Goal: Use online tool/utility: Use online tool/utility

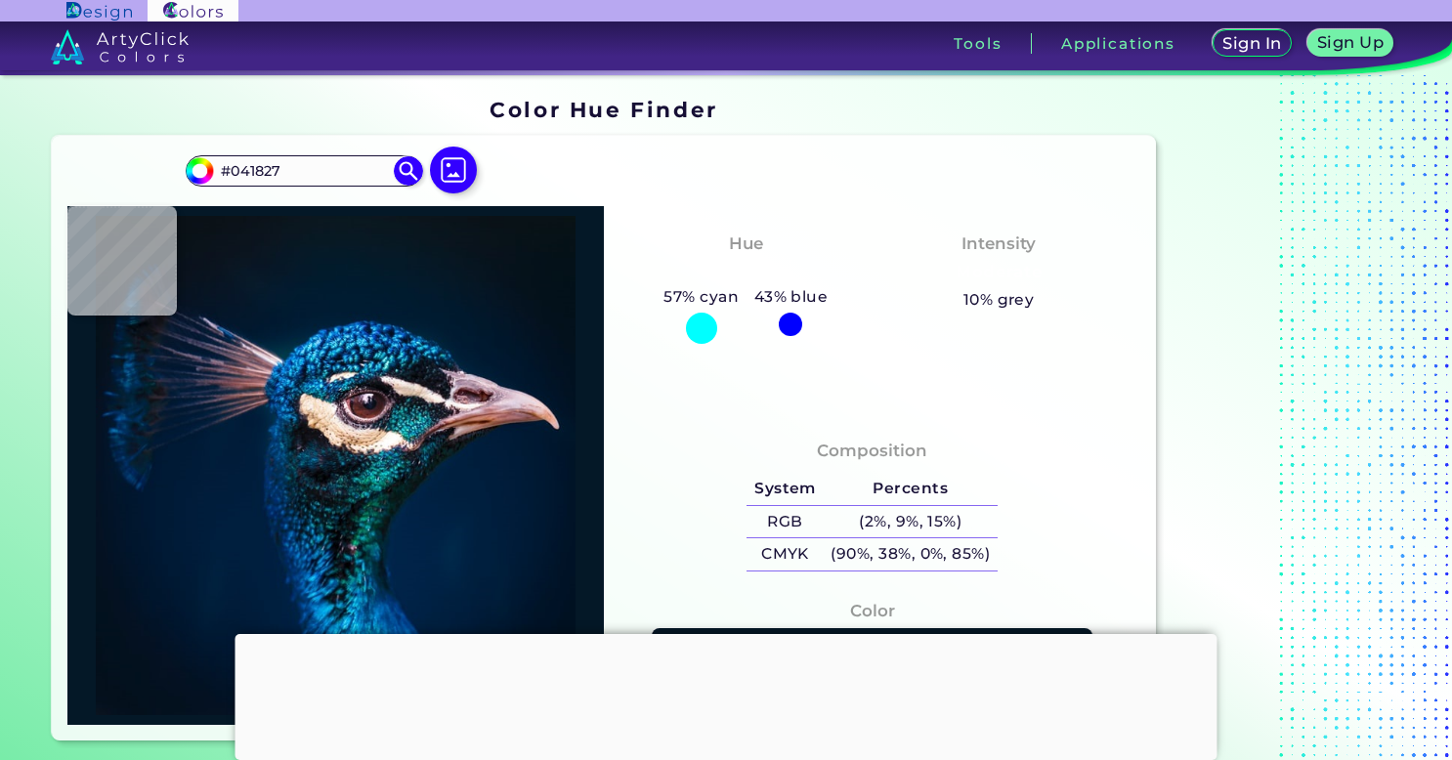
type input "#001c31"
type input "#001C31"
type input "#031728"
type input "#071321"
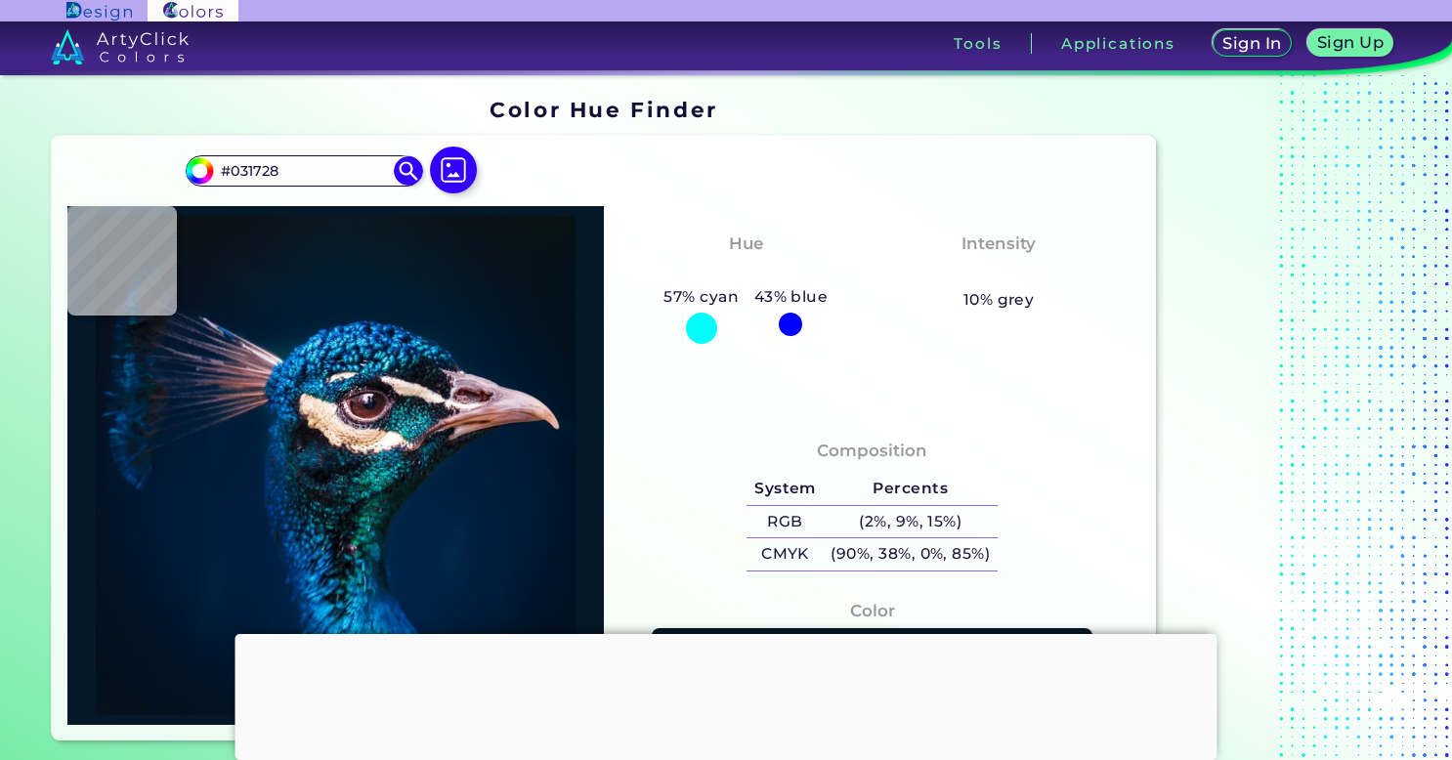
type input "#071321"
type input "#071323"
type input "#071427"
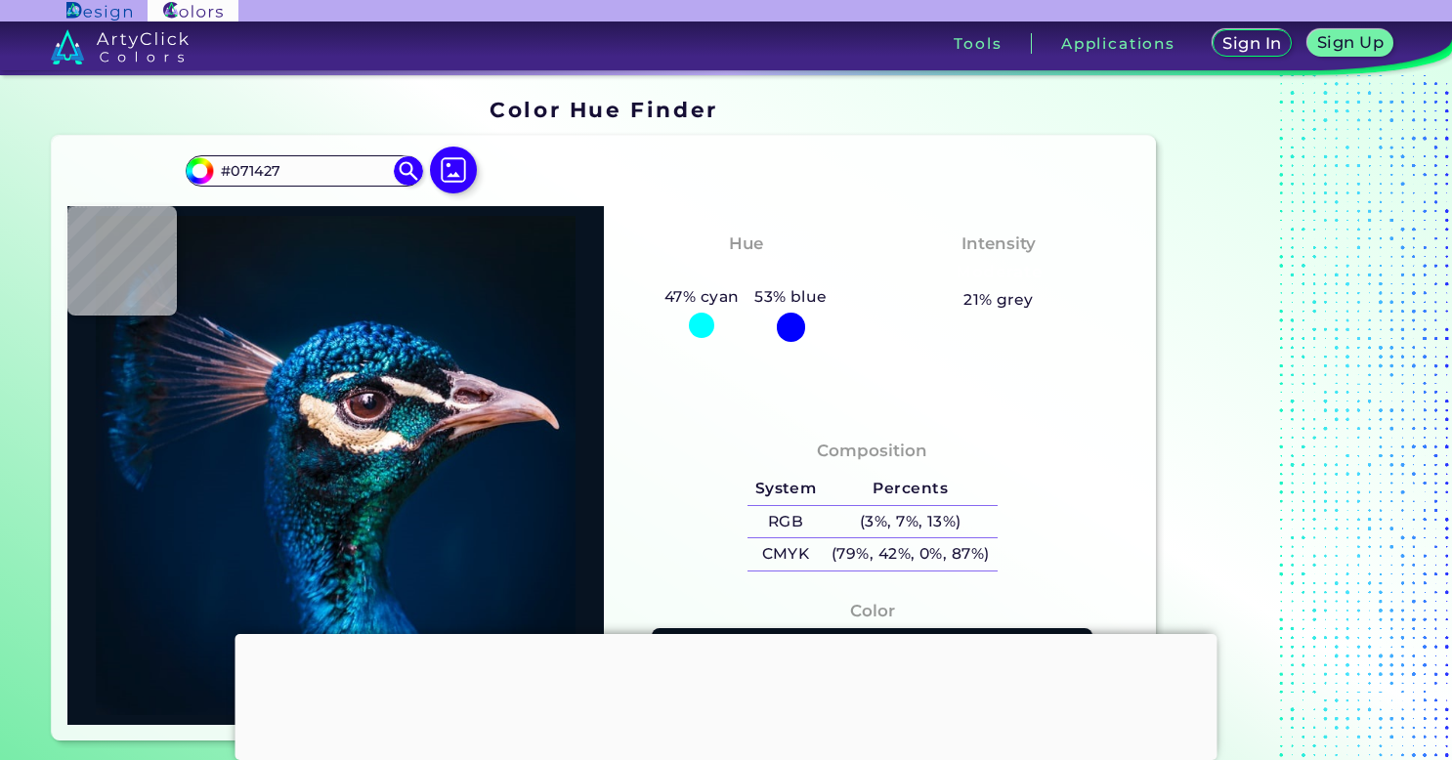
type input "#03182d"
type input "#03182D"
type input "#001830"
type input "#00213b"
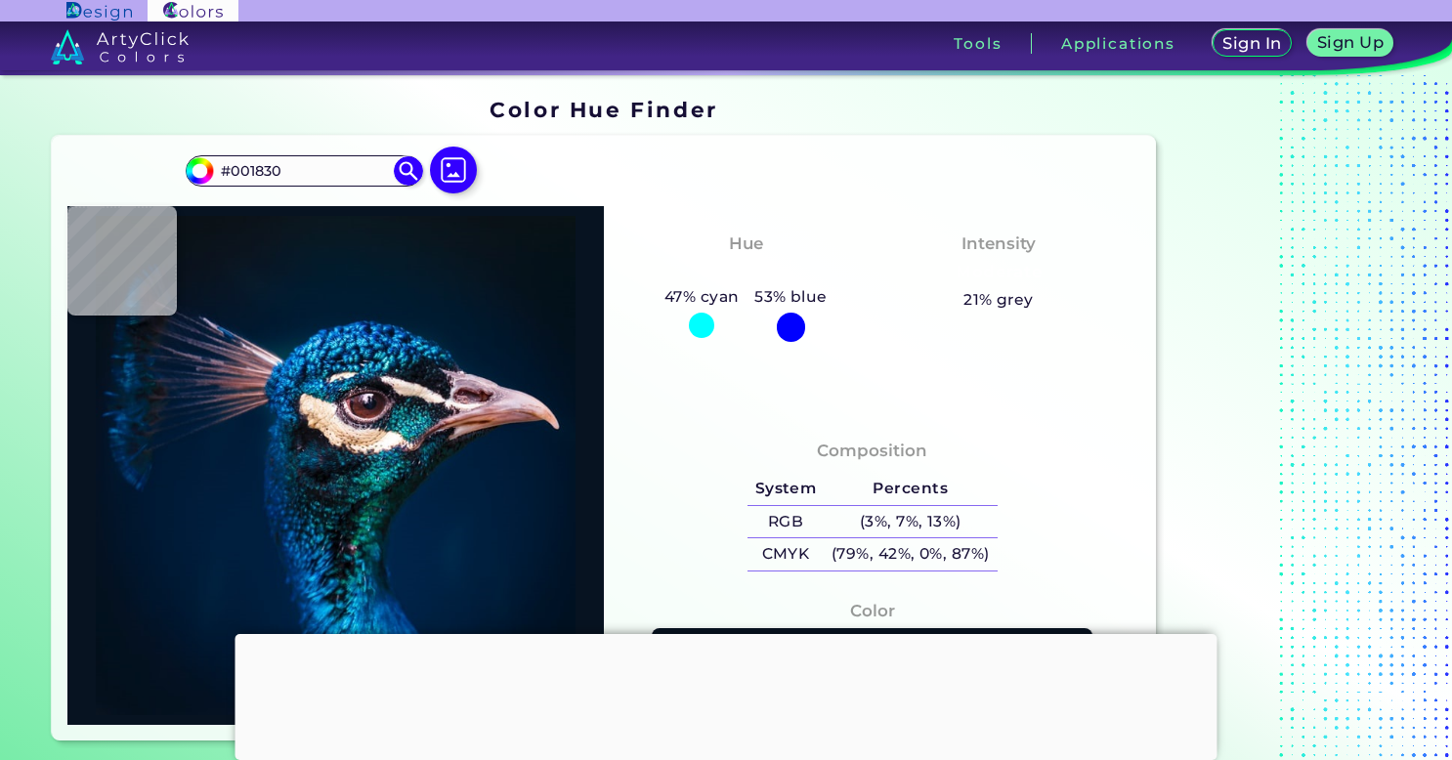
type input "#00213B"
type input "#3587c1"
type input "#3587C1"
type input "#002c56"
type input "#002C56"
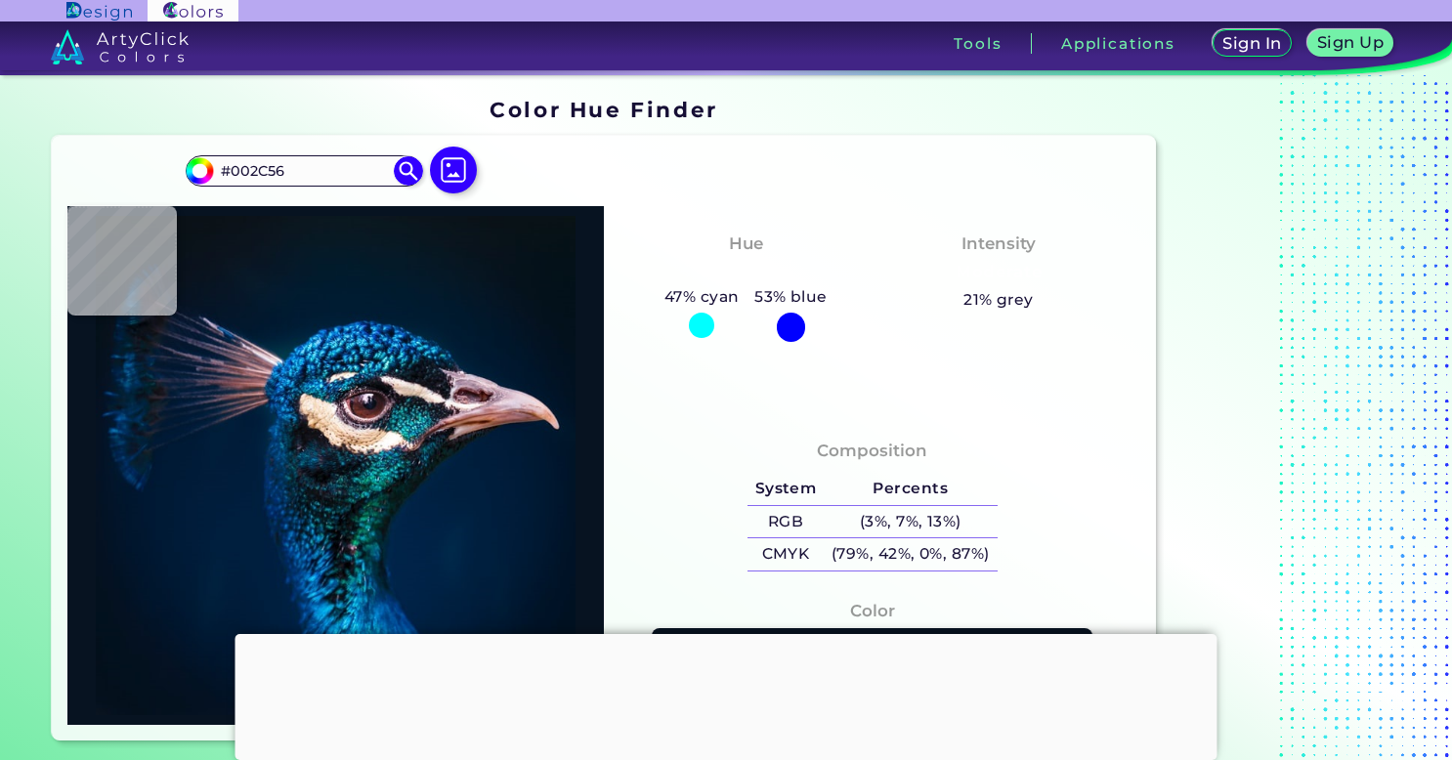
type input "#378cc6"
type input "#378CC6"
type input "#33b4ce"
type input "#33B4CE"
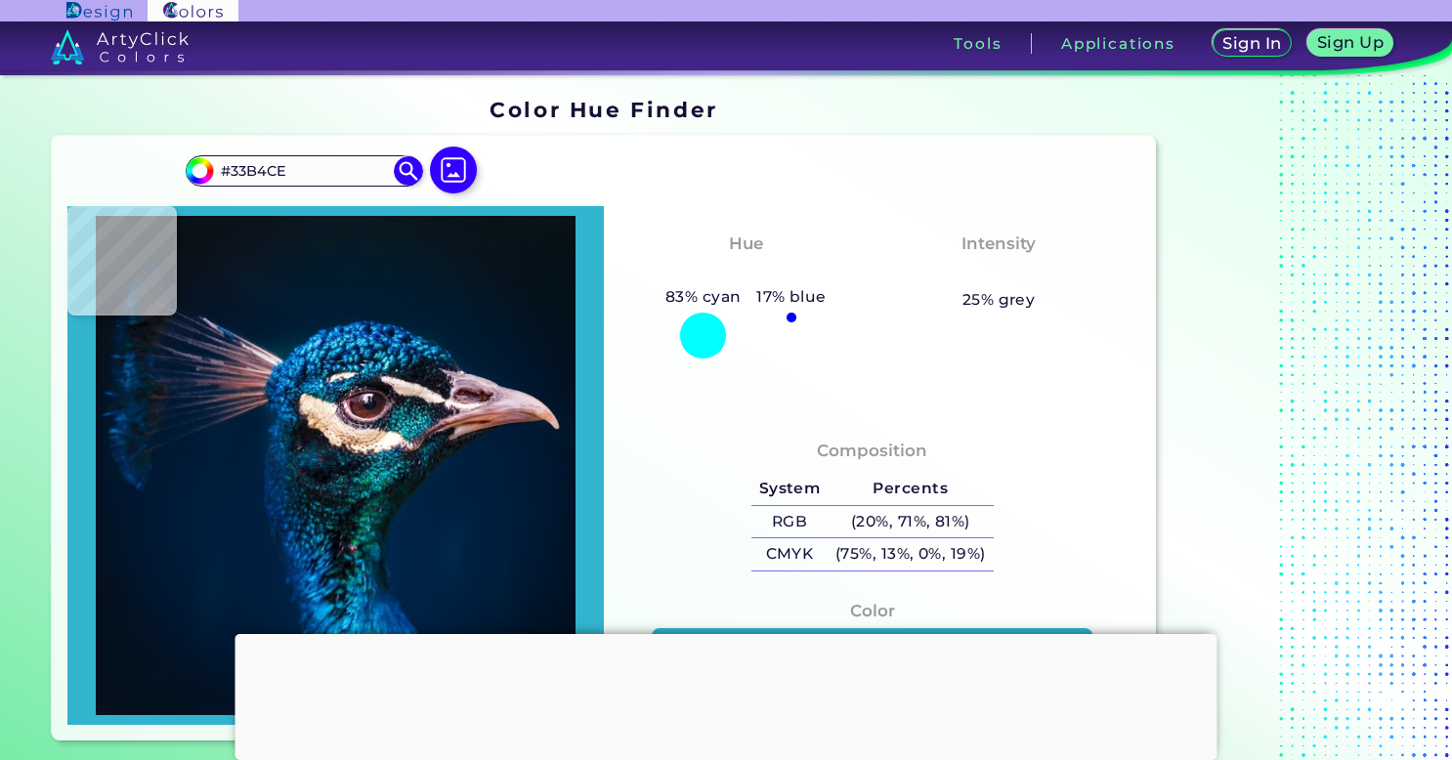
type input "#219abd"
type input "#219ABD"
type input "#09678d"
type input "#09678D"
type input "#025c7b"
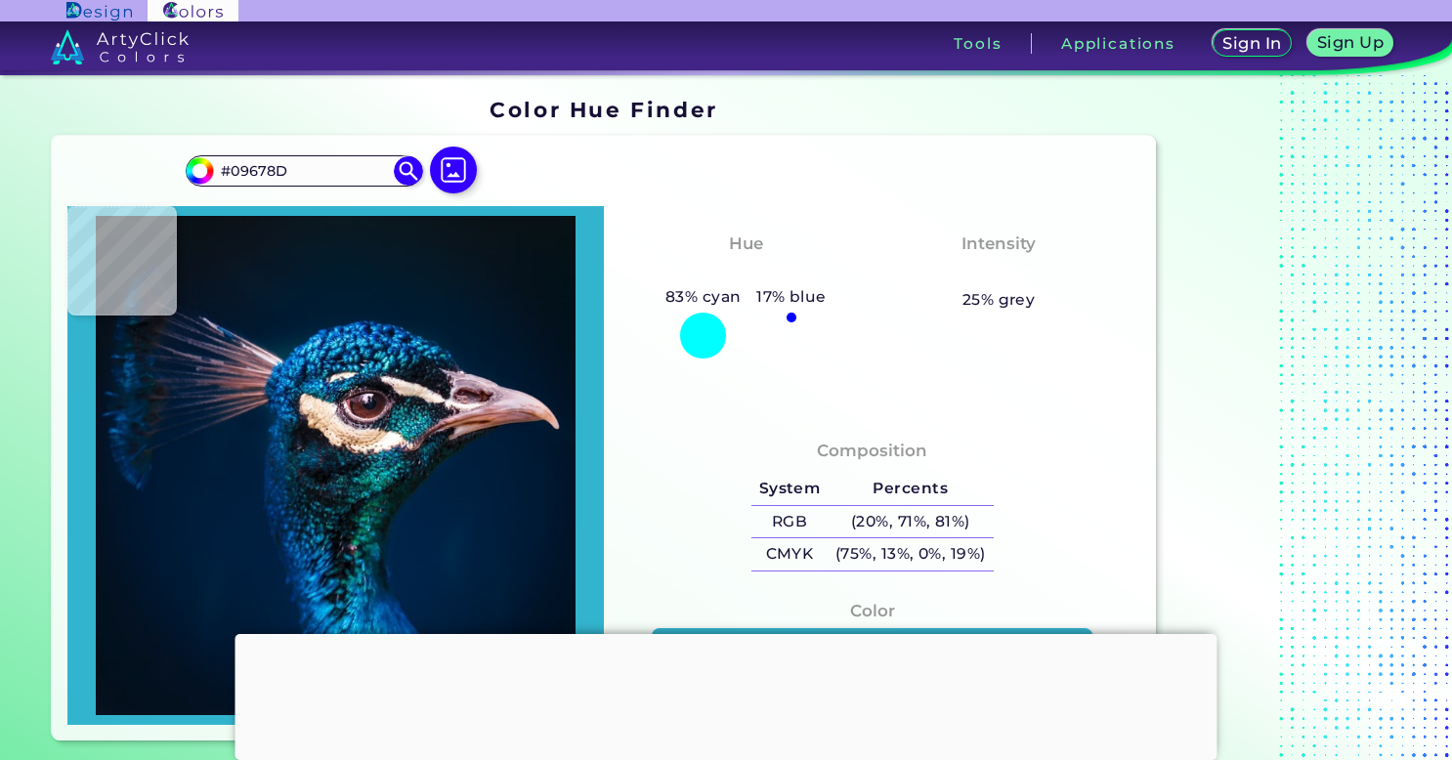
type input "#025C7B"
click at [383, 358] on div at bounding box center [335, 465] width 537 height 519
type input "#006586"
type input "#021726"
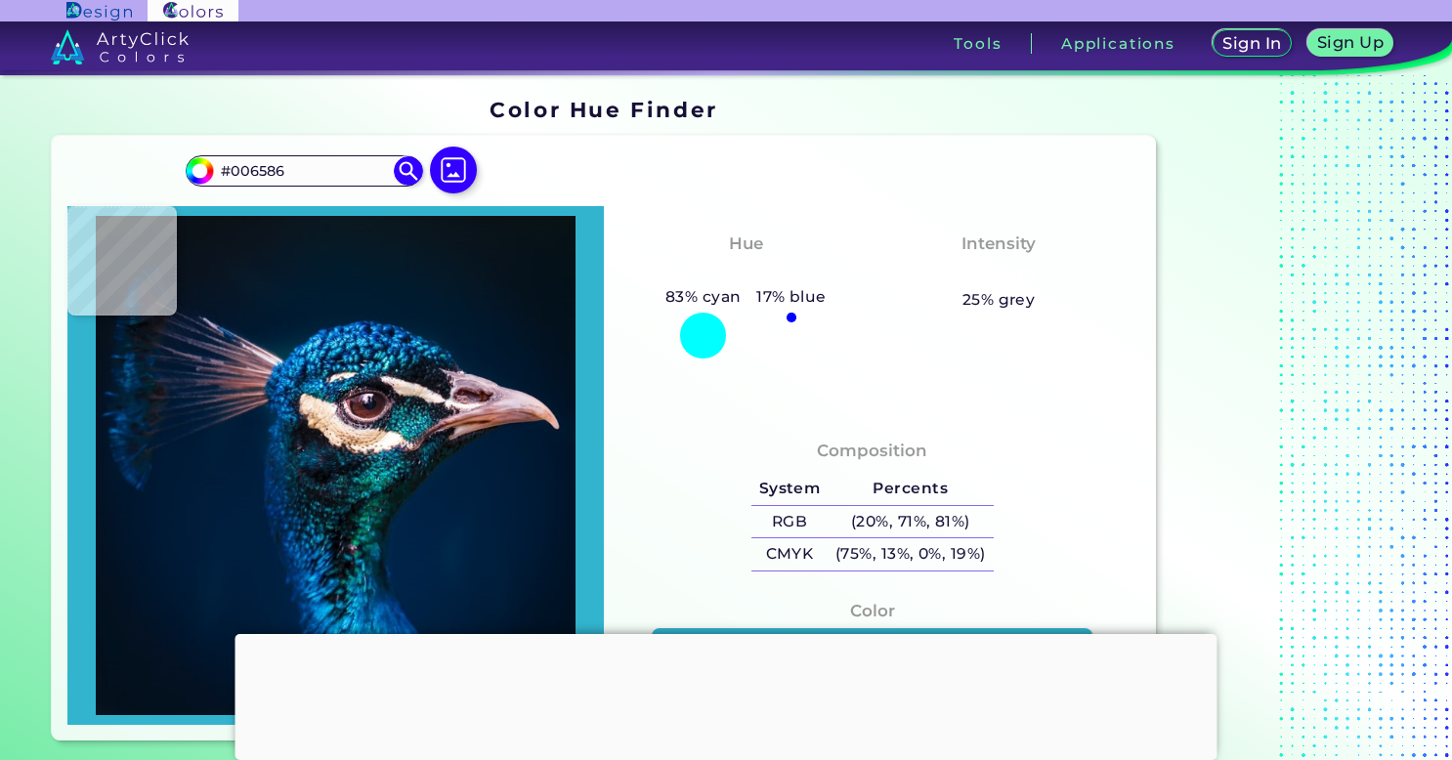
type input "#021726"
type input "#0b476c"
type input "#0B476C"
type input "#0a2244"
type input "#0A2244"
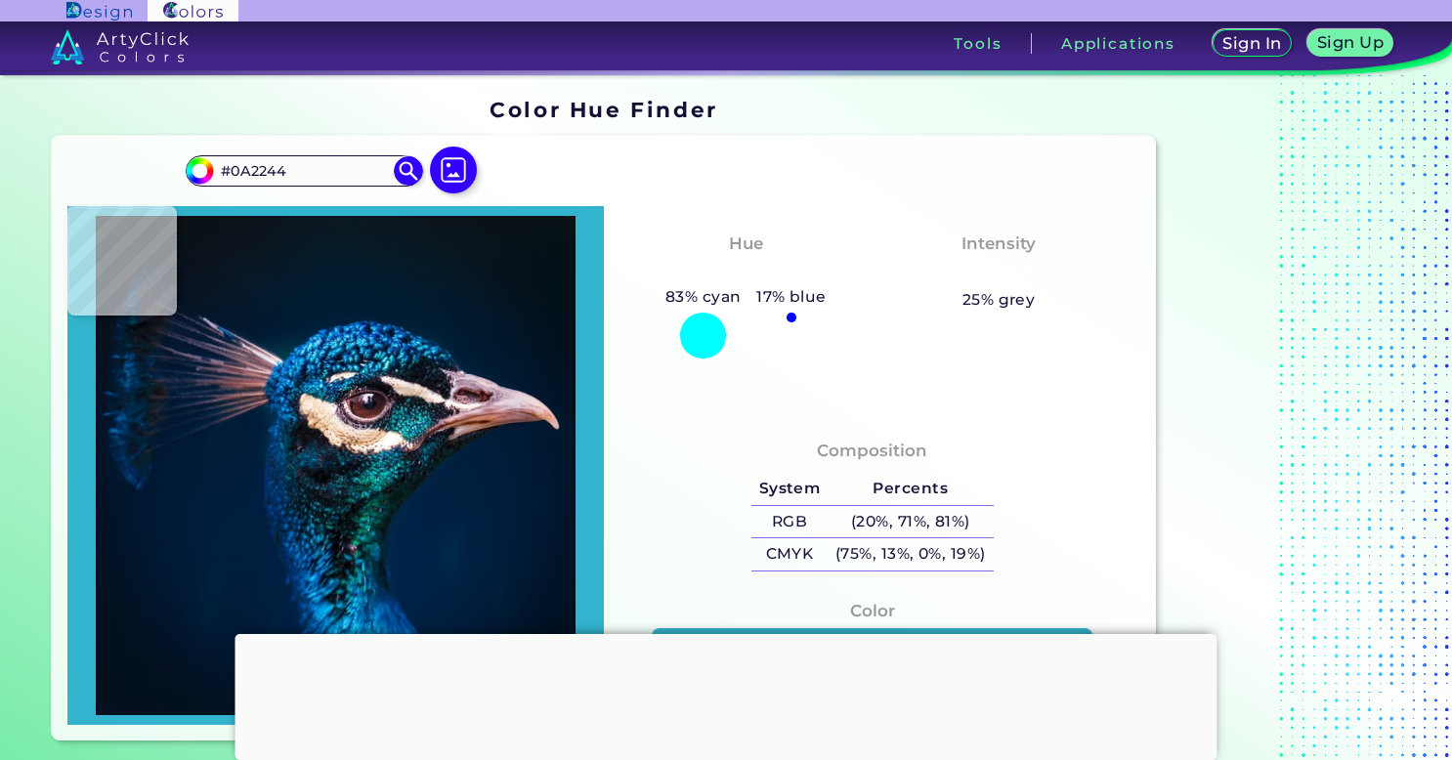
type input "#044475"
type input "#0a5997"
type input "#0A5997"
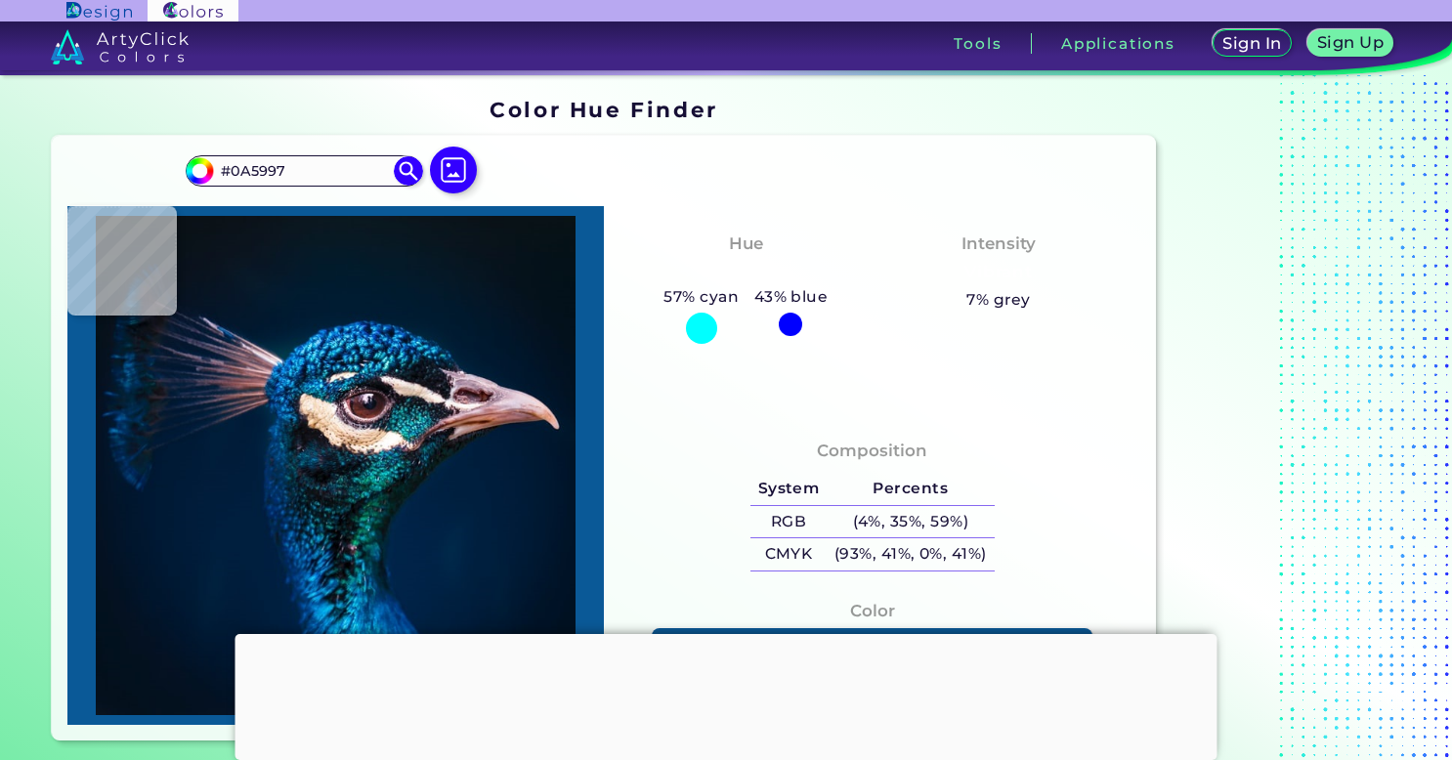
type input "#2289b8"
type input "#2289B8"
type input "#075d9f"
type input "#075D9F"
type input "#5285b2"
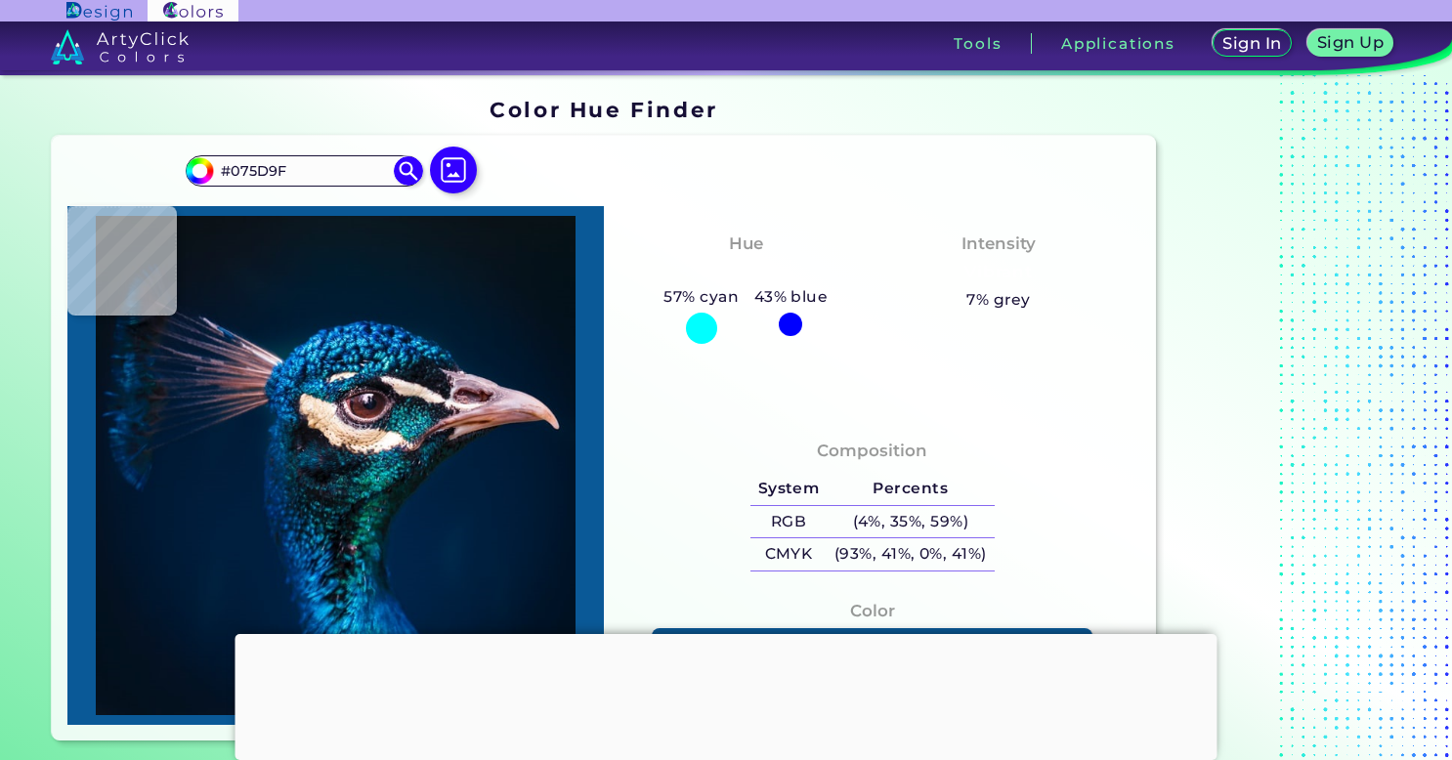
type input "#5285B2"
type input "#d4c7cc"
type input "#D4C7CC"
type input "#6c4d5a"
type input "#6C4D5A"
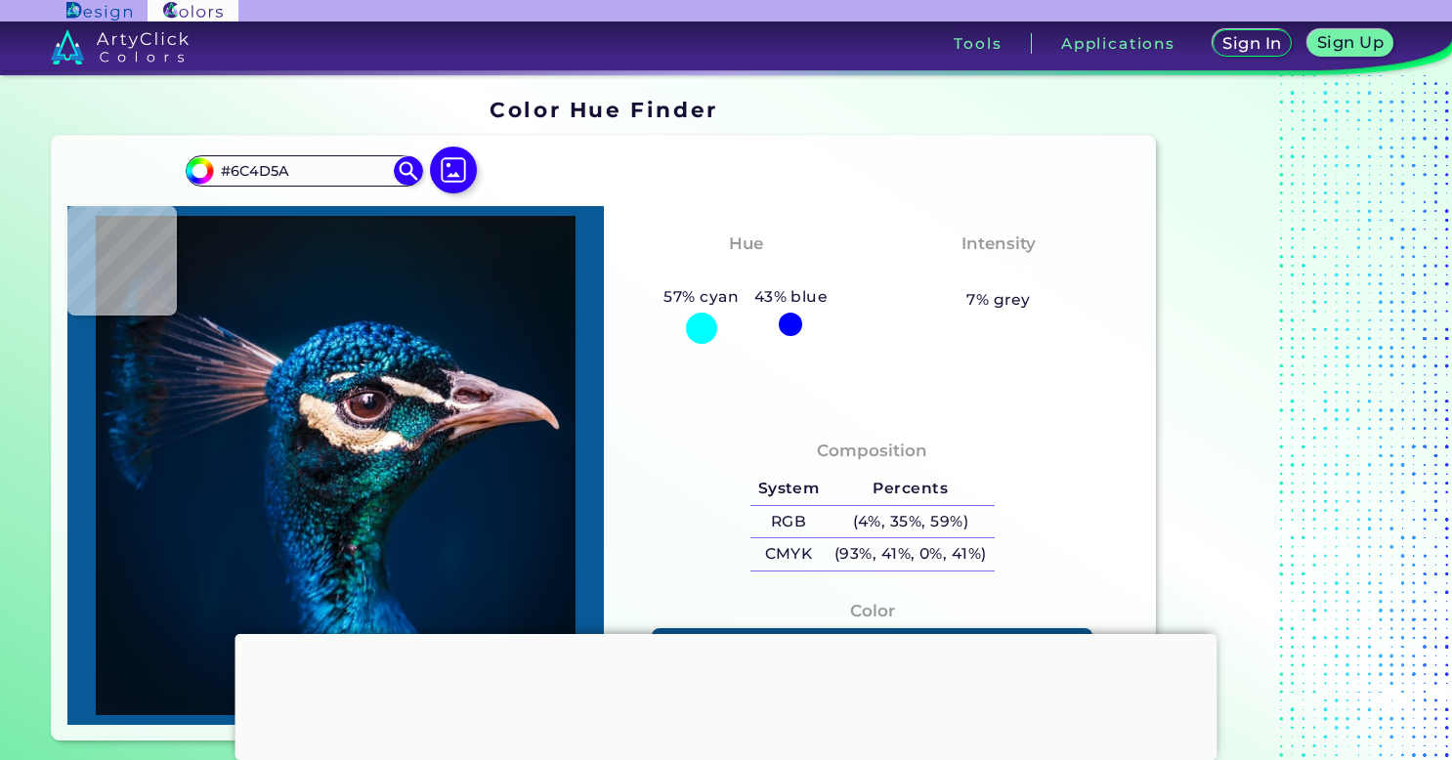
type input "#785a69"
type input "#785A69"
type input "#524b63"
type input "#524B63"
type input "#47465f"
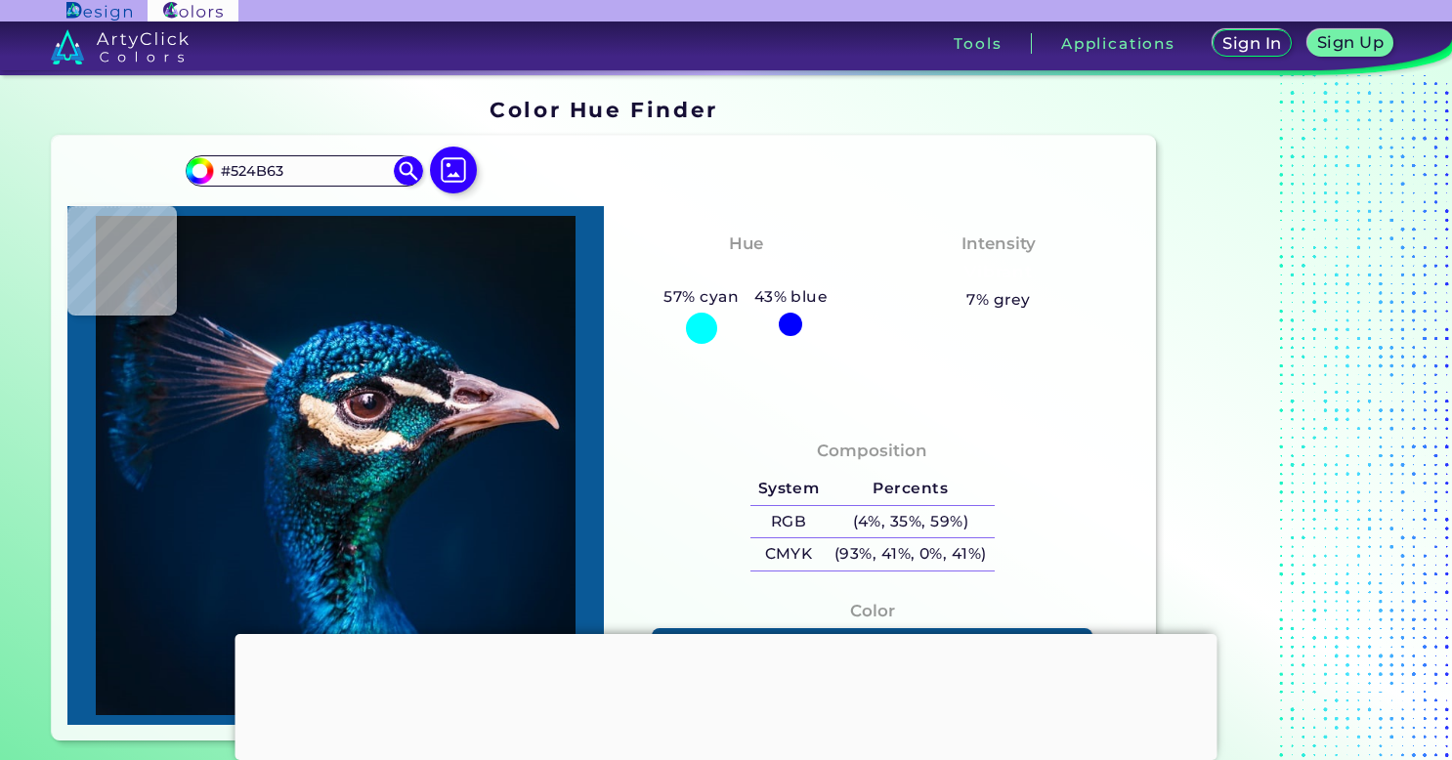
type input "#47465F"
type input "#393f59"
type input "#393F59"
type input "#212c4a"
type input "#212C4A"
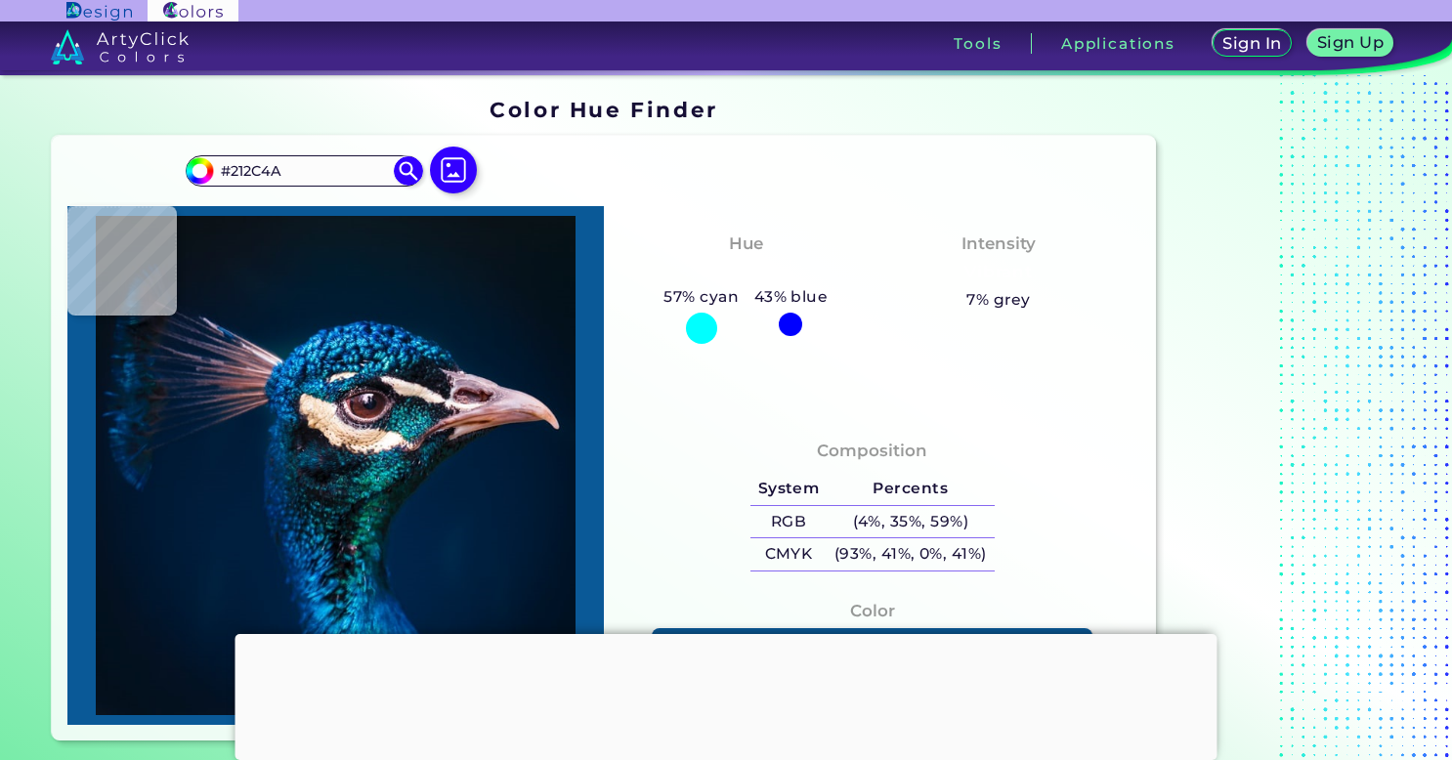
type input "#131d2f"
type input "#131D2F"
type input "#131319"
type input "#11141d"
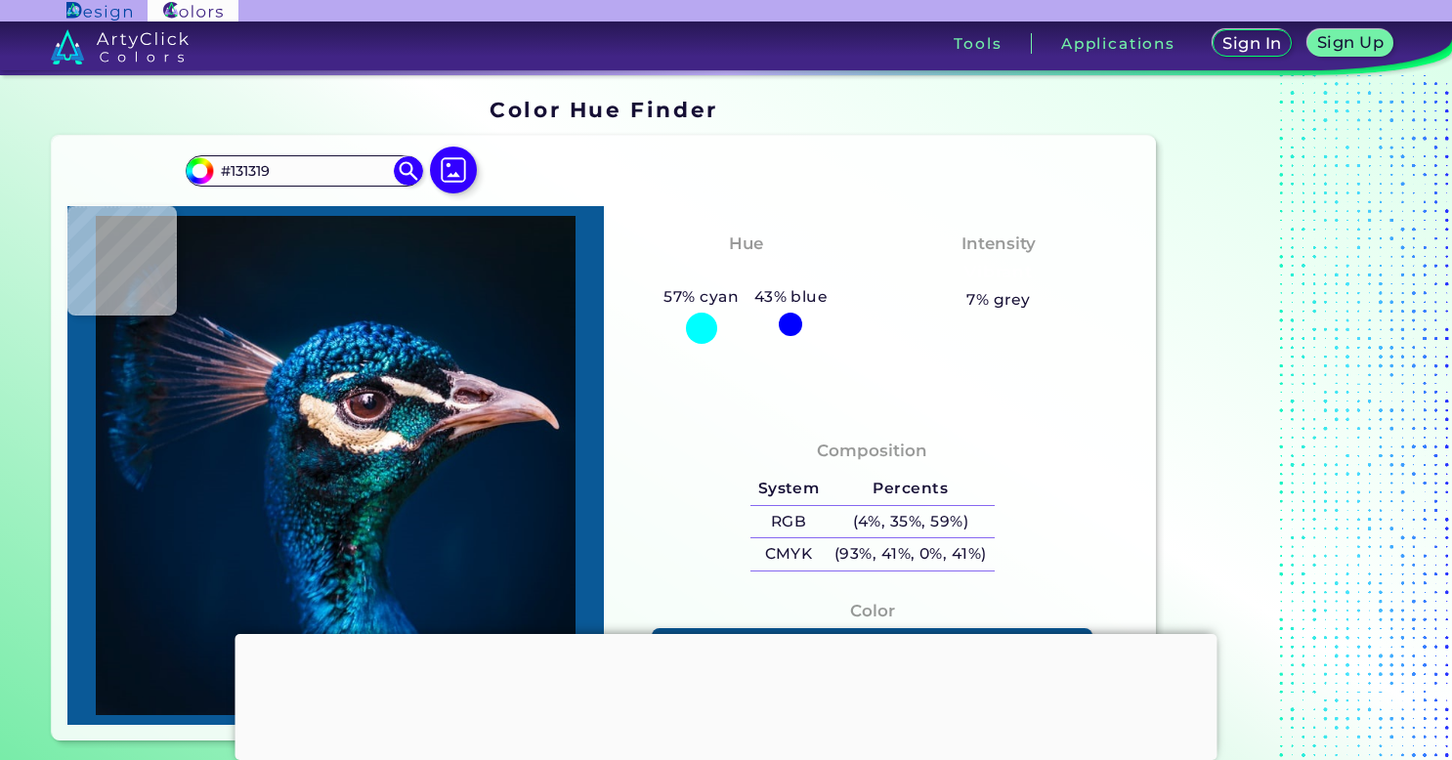
type input "#11141D"
type input "#181c28"
type input "#181C28"
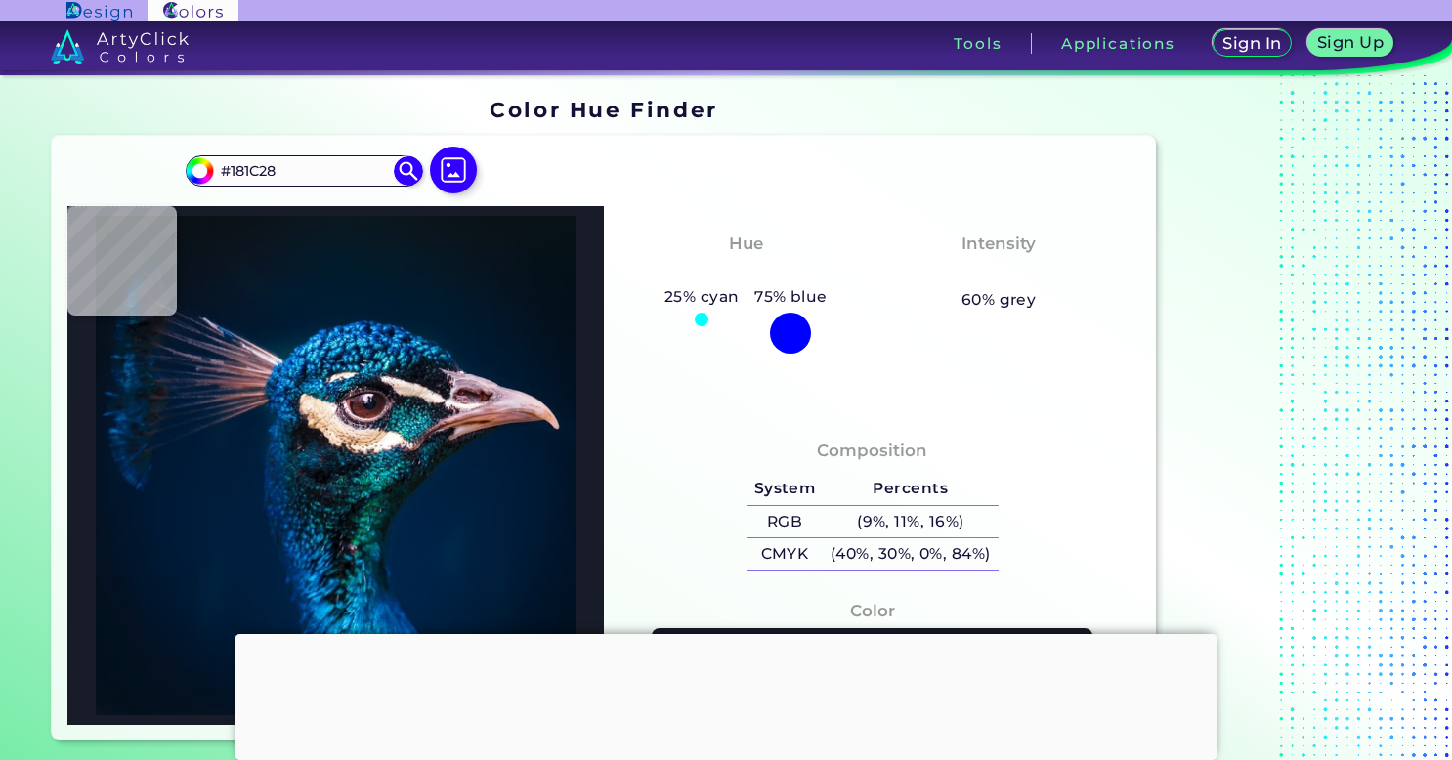
type input "#071321"
type input "#051525"
type input "#061527"
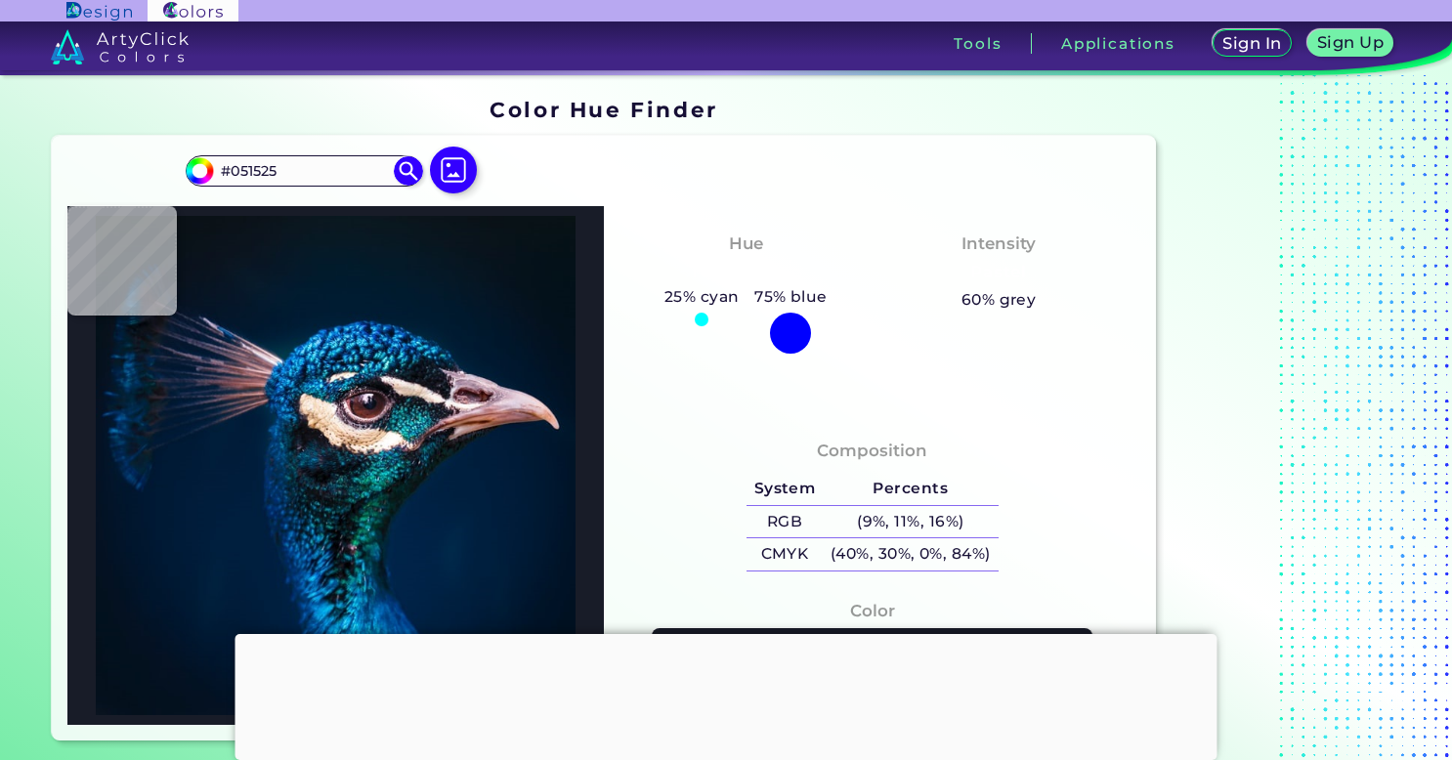
type input "#061527"
type input "#061629"
type input "#051829"
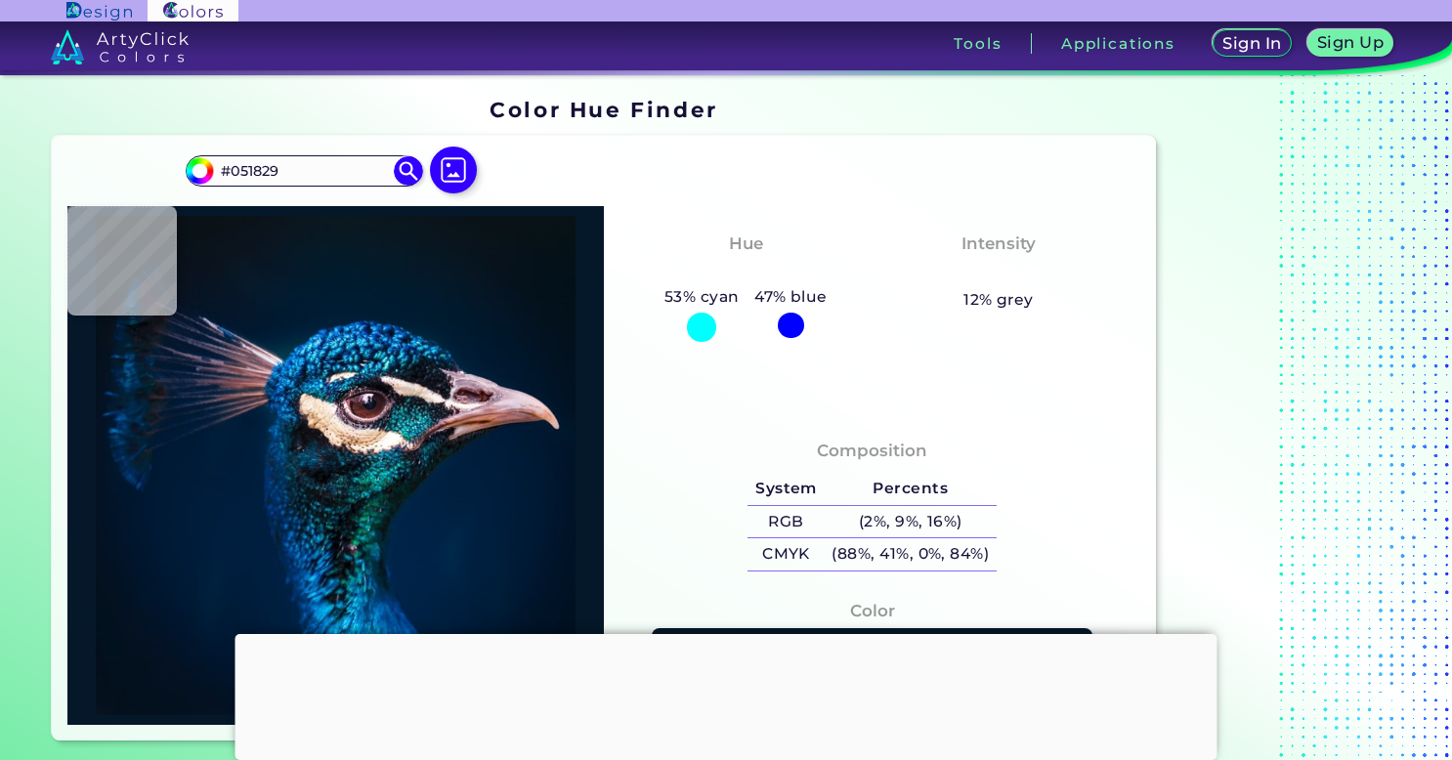
type input "#03182b"
type input "#03182B"
type input "#04192c"
type input "#04192C"
type input "#03192e"
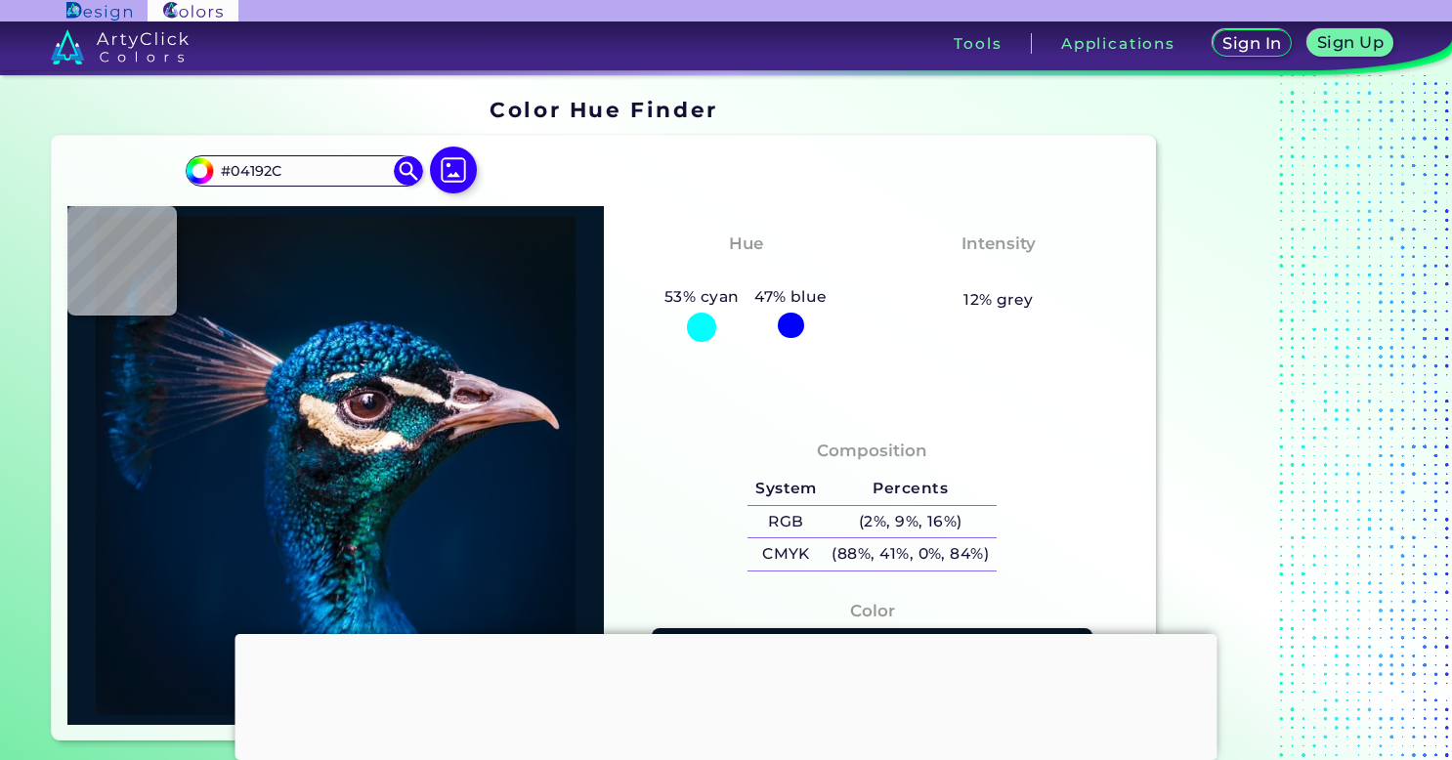
type input "#03192E"
type input "#00192f"
type input "#00192F"
type input "#001931"
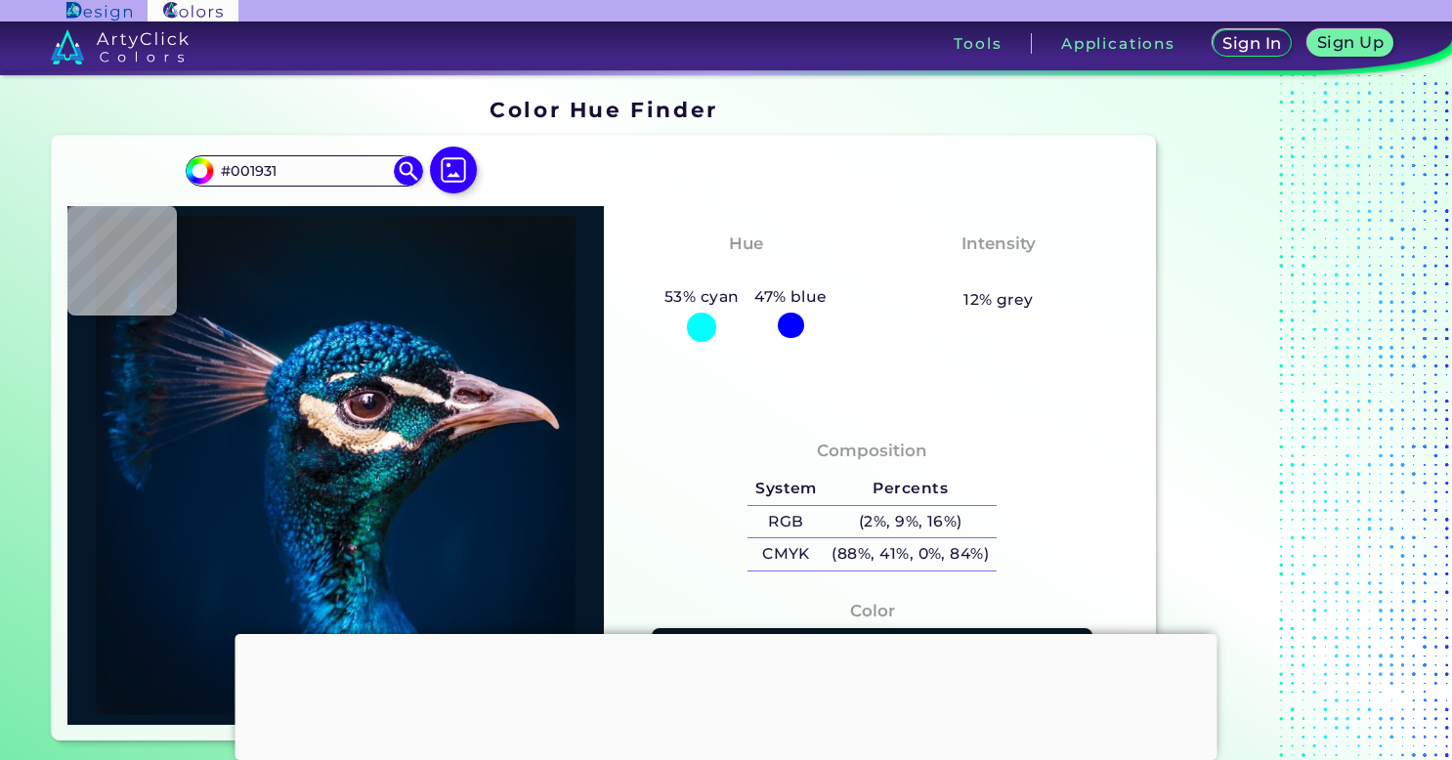
type input "#011d35"
type input "#011D35"
type input "#00273e"
type input "#00273E"
type input "#01336a"
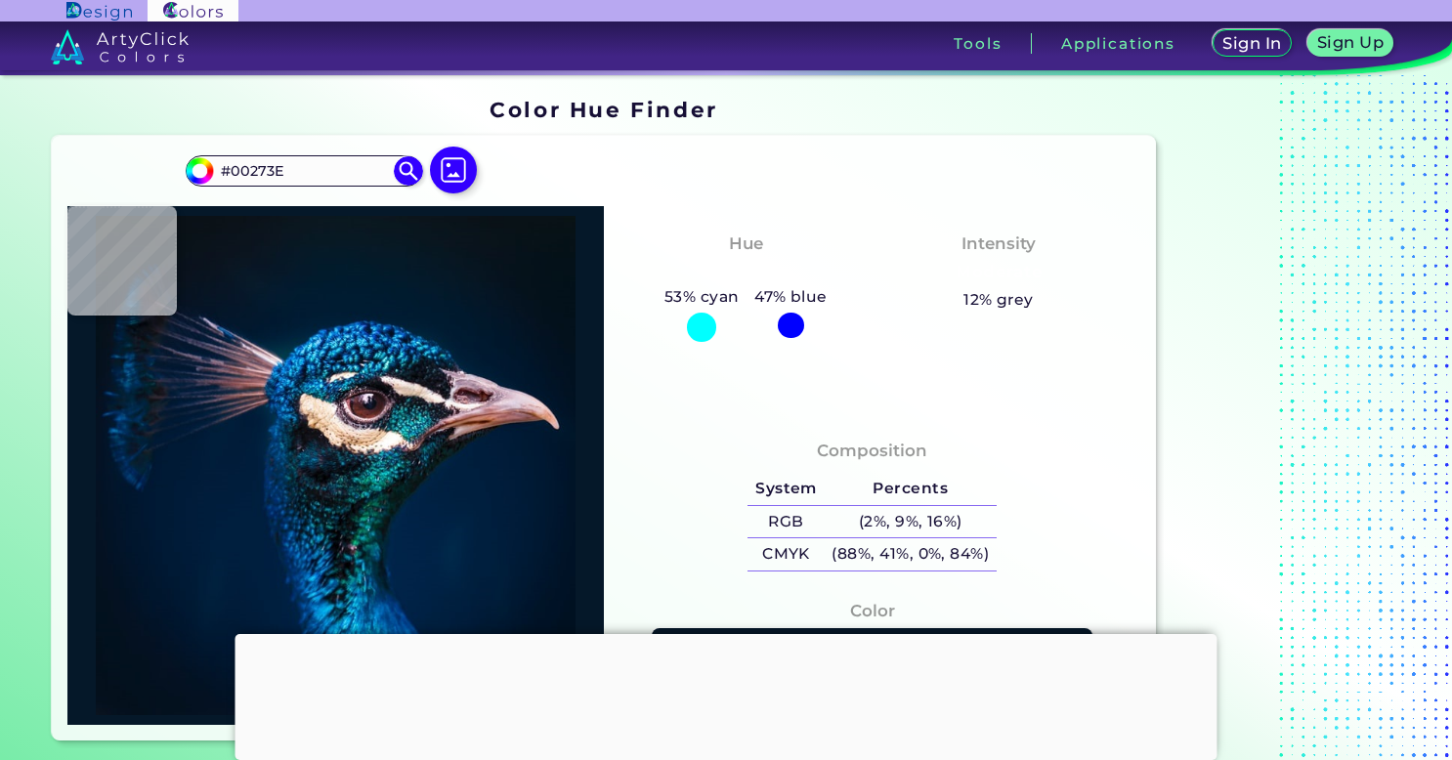
type input "#01336A"
type input "#041e45"
type input "#041E45"
type input "#453f4a"
type input "#453F4A"
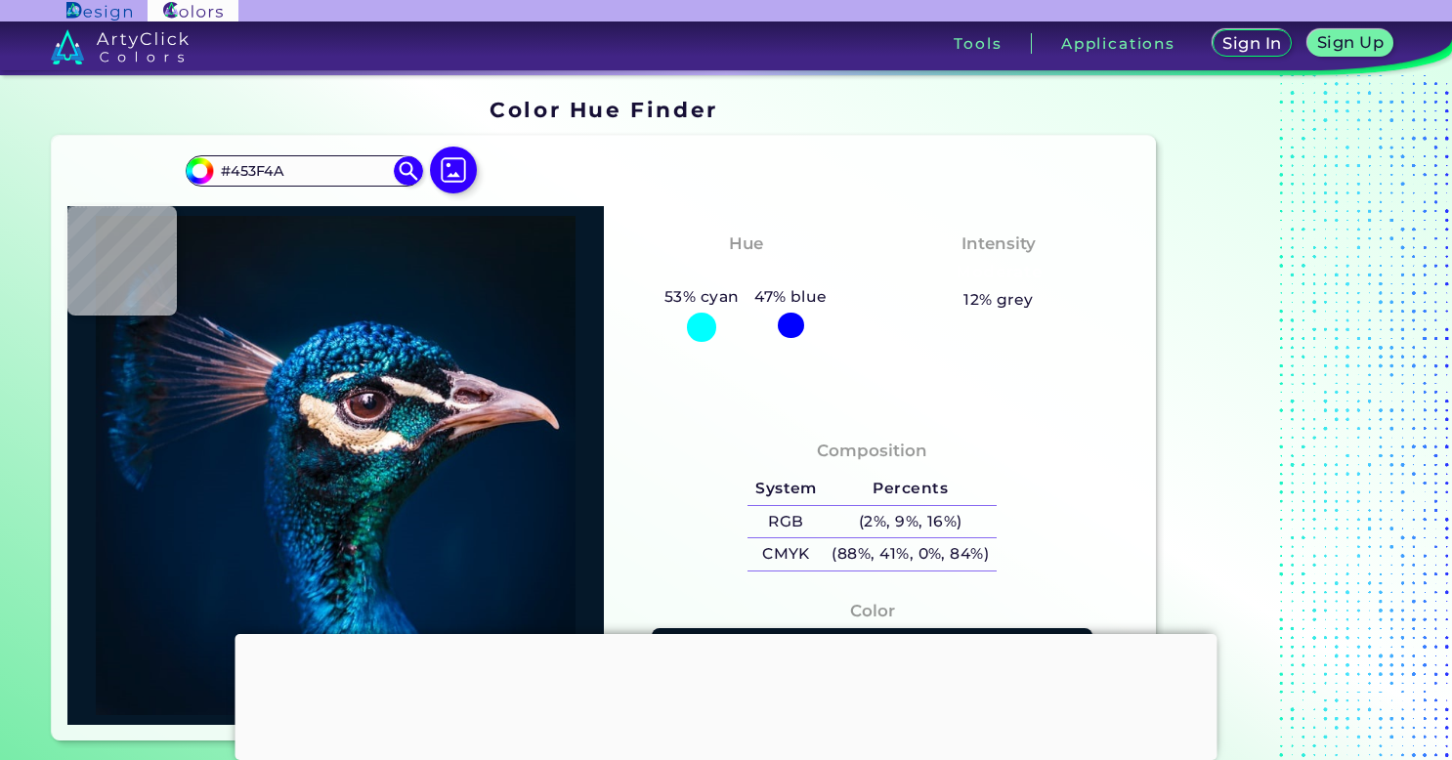
type input "#1973b2"
type input "#1973B2"
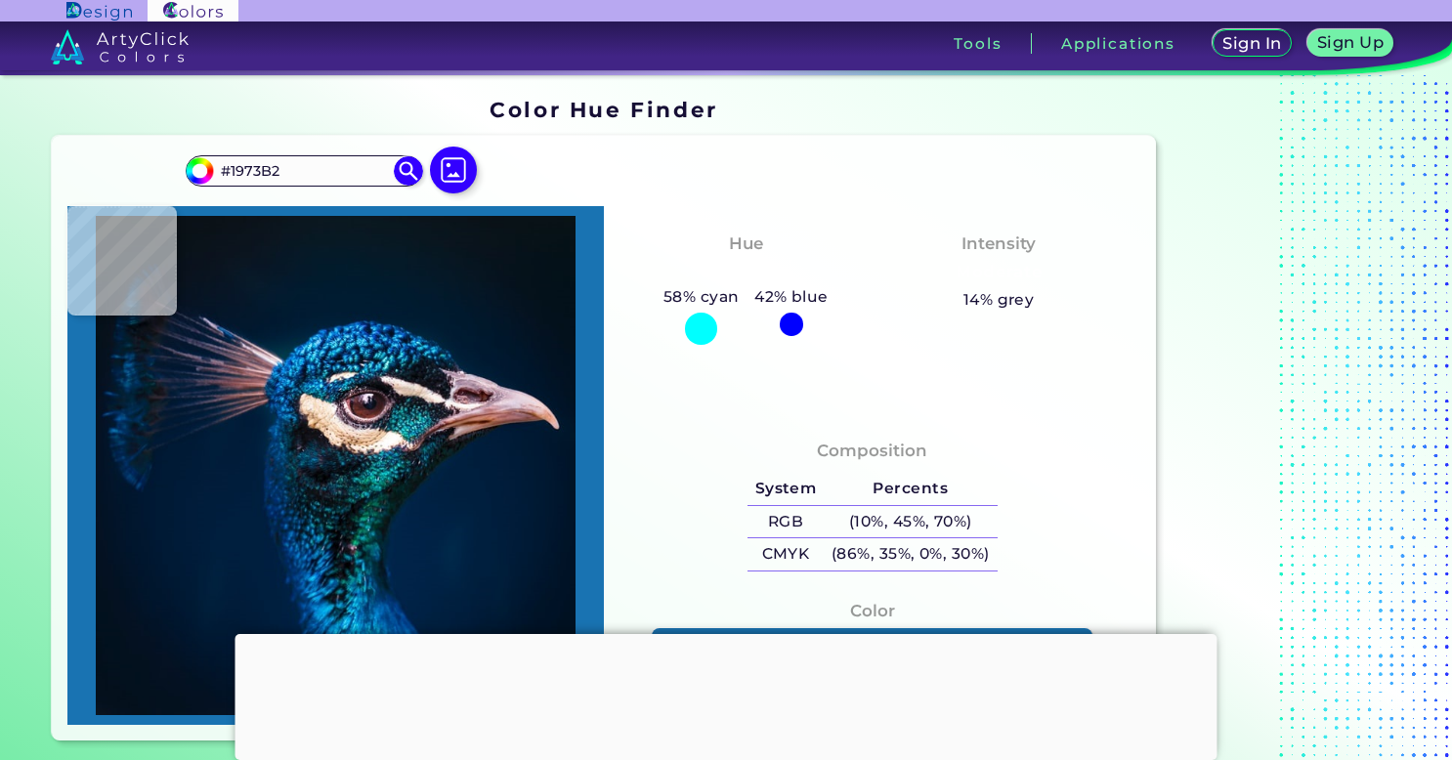
type input "#f6e8ea"
type input "#F6E8EA"
type input "#c5aab3"
type input "#C5AAB3"
type input "#876370"
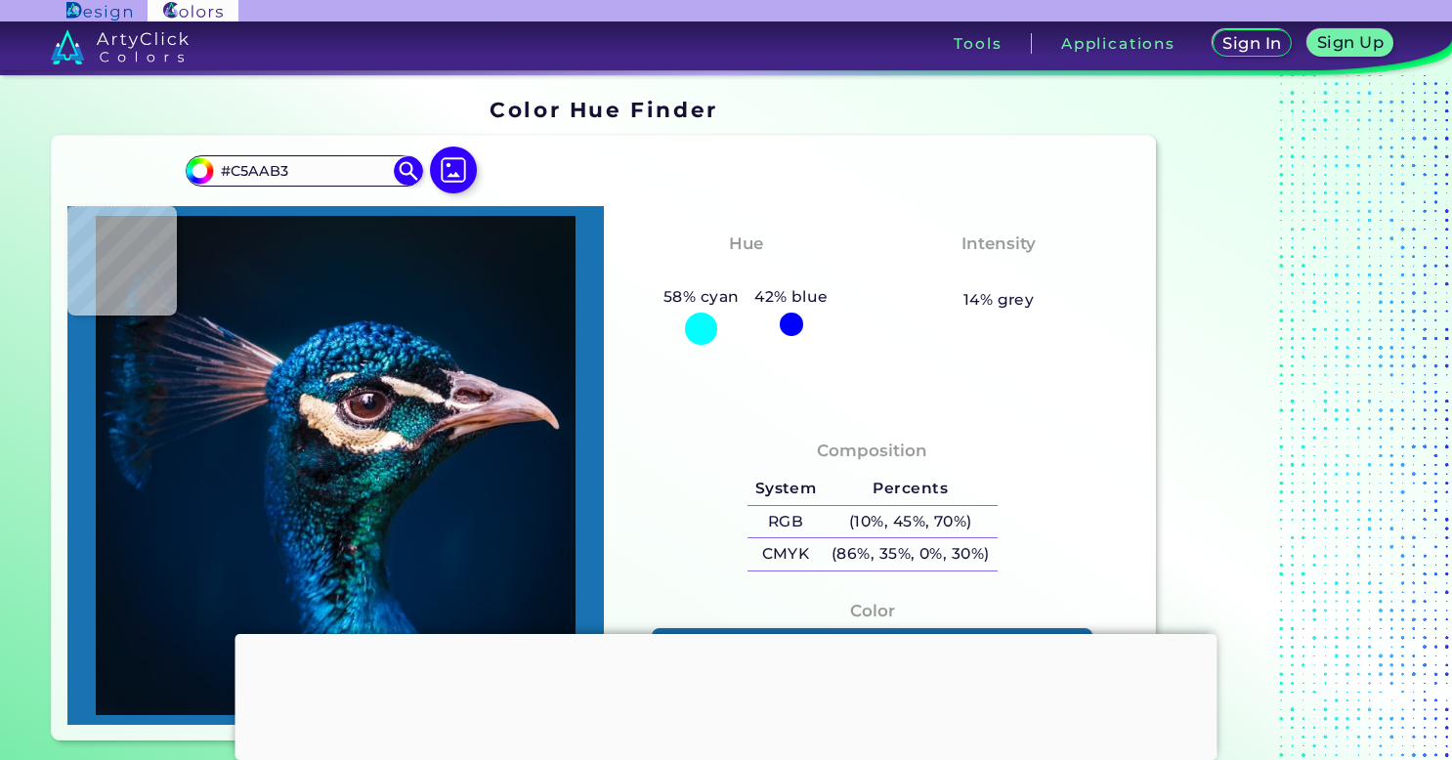
type input "#876370"
type input "#432c3b"
type input "#432C3B"
type input "#412a3b"
type input "#412A3B"
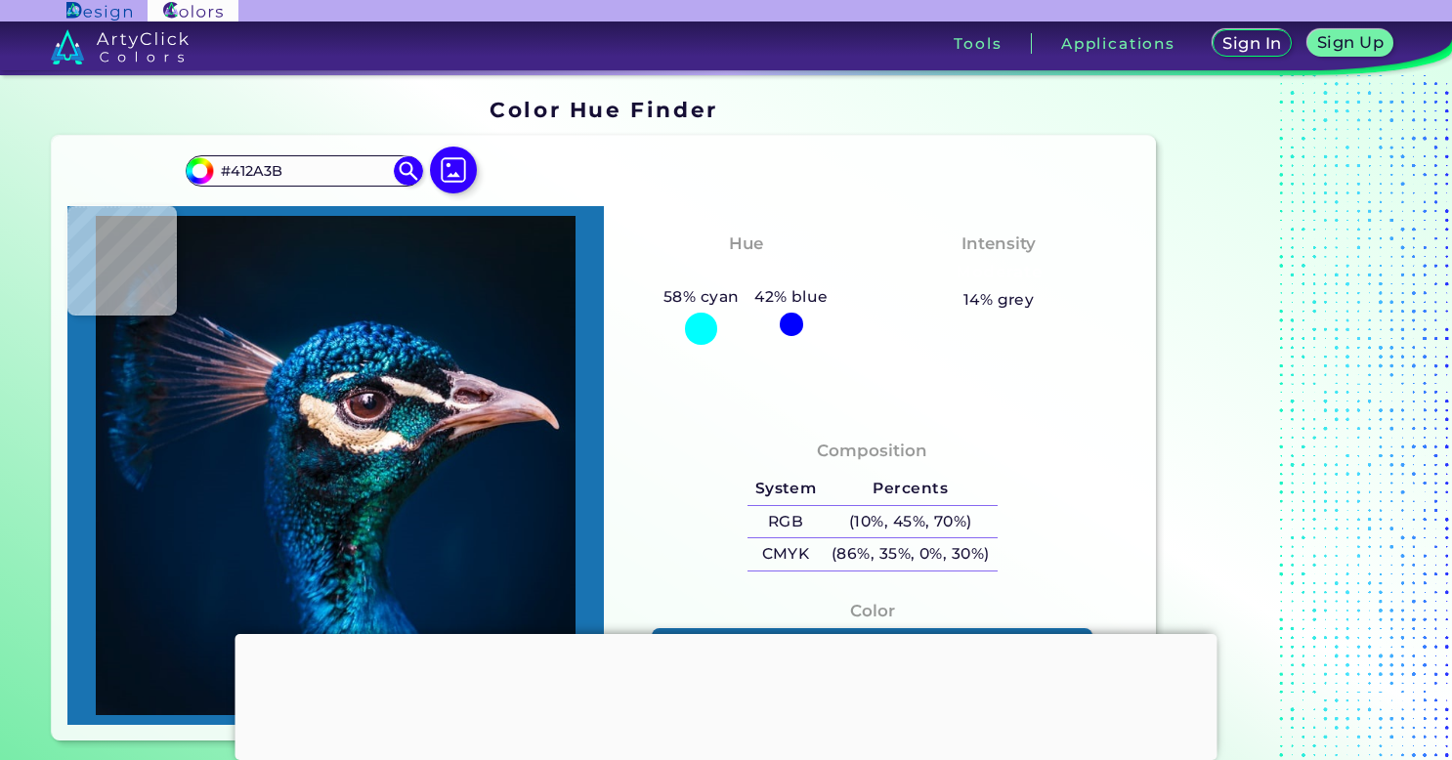
click at [350, 419] on img at bounding box center [335, 465] width 517 height 499
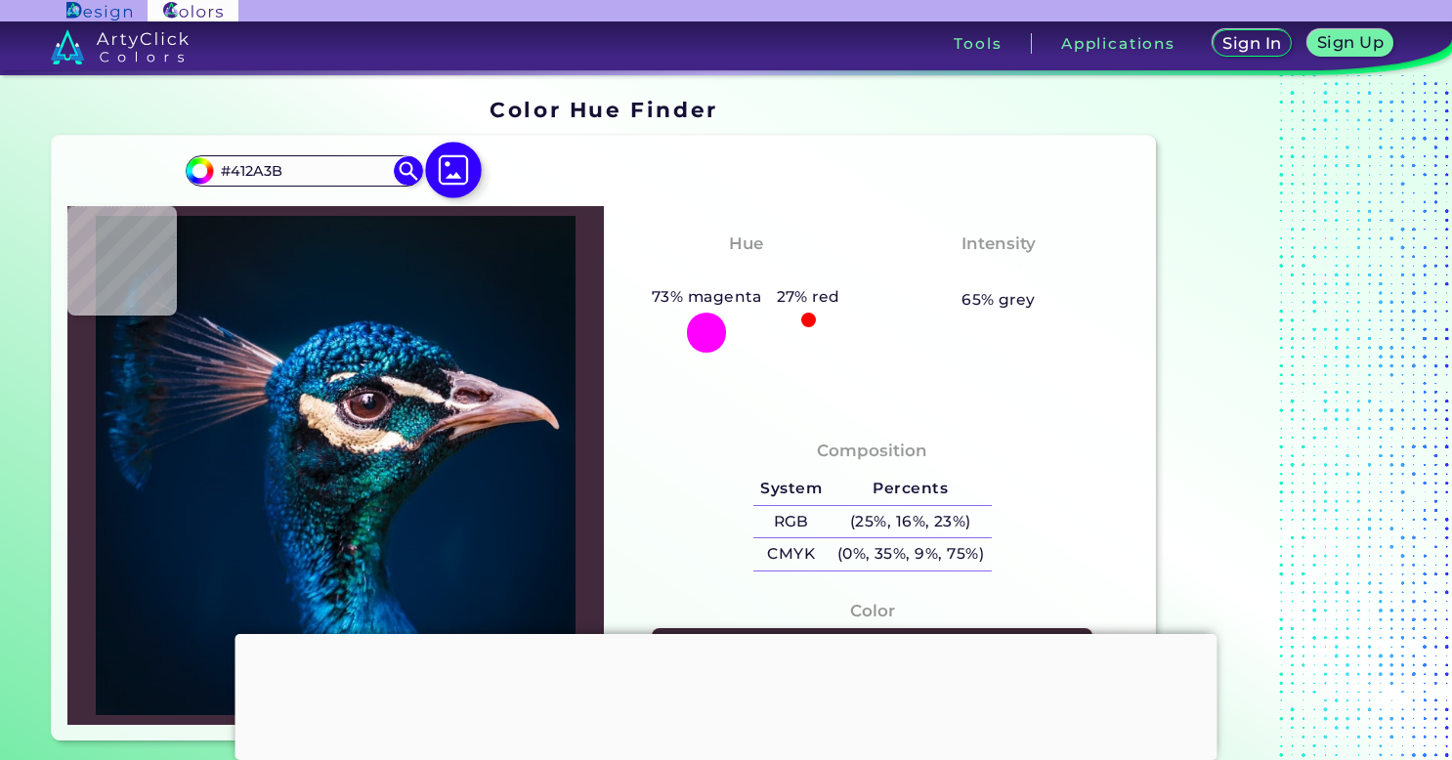
click at [456, 164] on img at bounding box center [453, 170] width 57 height 57
click at [0, 0] on input "file" at bounding box center [0, 0] width 0 height 0
